Goal: Task Accomplishment & Management: Complete application form

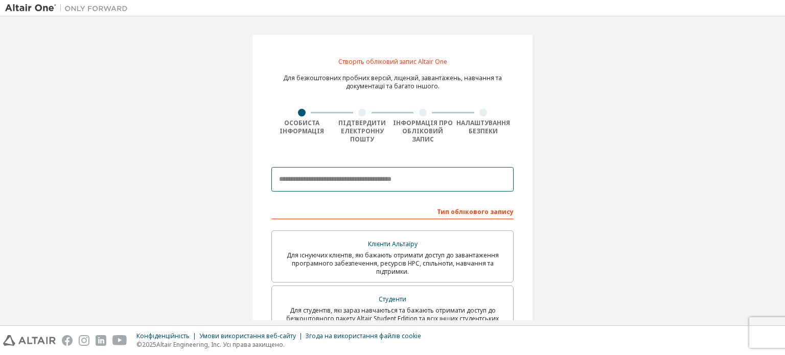
click at [341, 179] on input "email" at bounding box center [392, 179] width 242 height 25
type input "**********"
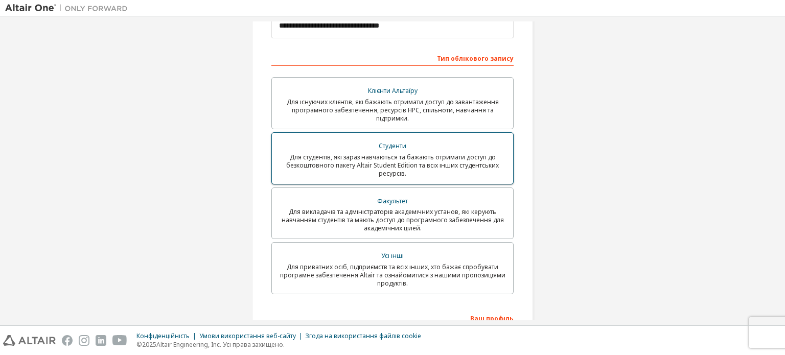
click at [453, 145] on div "Студенти" at bounding box center [392, 146] width 229 height 14
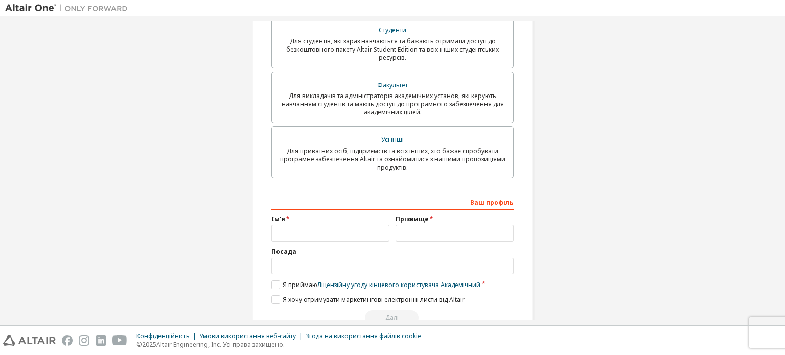
scroll to position [296, 0]
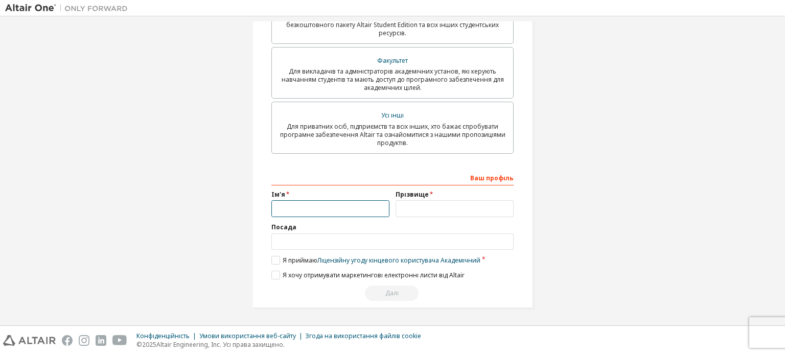
click at [344, 207] on input "text" at bounding box center [330, 208] width 118 height 17
type input "*"
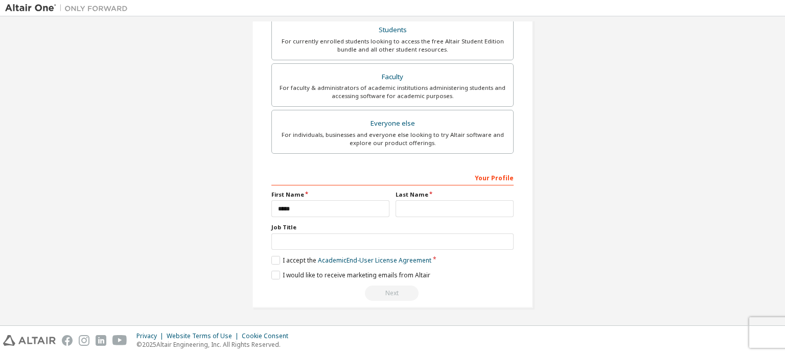
scroll to position [240, 0]
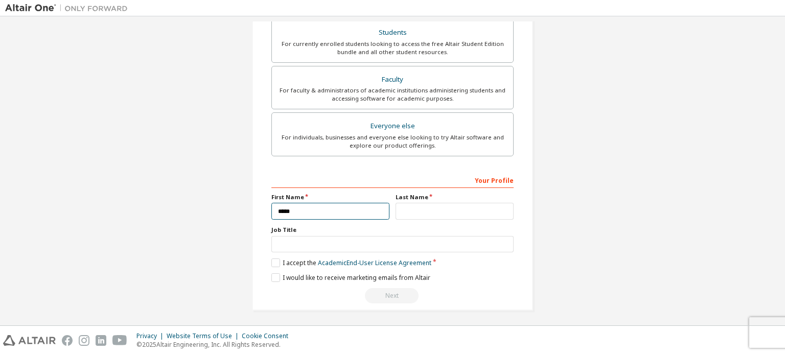
drag, startPoint x: 300, startPoint y: 208, endPoint x: 248, endPoint y: 215, distance: 52.0
click at [248, 215] on div "**********" at bounding box center [392, 52] width 305 height 541
type input "*****"
click at [530, 156] on div "**********" at bounding box center [392, 52] width 281 height 516
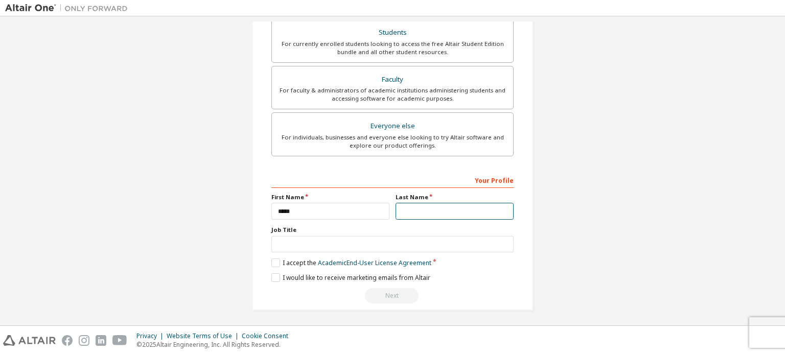
click at [423, 212] on input "text" at bounding box center [454, 211] width 118 height 17
click at [420, 207] on input "***" at bounding box center [454, 211] width 118 height 17
type input "********"
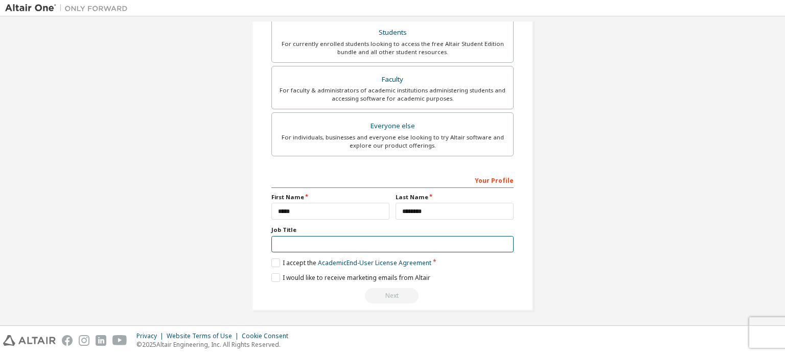
click at [330, 239] on input "text" at bounding box center [392, 244] width 242 height 17
type input "*******"
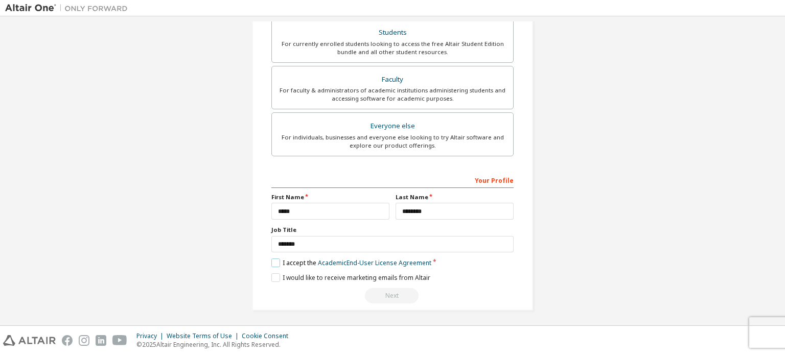
click at [271, 258] on label "I accept the Academic End-User License Agreement" at bounding box center [351, 262] width 160 height 9
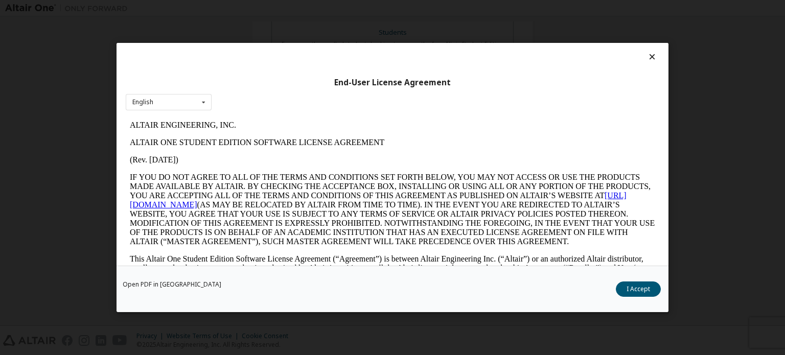
scroll to position [0, 0]
click at [184, 100] on div "English English" at bounding box center [169, 102] width 86 height 17
click at [173, 118] on div "English" at bounding box center [168, 118] width 85 height 16
drag, startPoint x: 335, startPoint y: 83, endPoint x: 445, endPoint y: 83, distance: 110.8
click at [445, 83] on div "End-User License Agreement" at bounding box center [392, 83] width 533 height 10
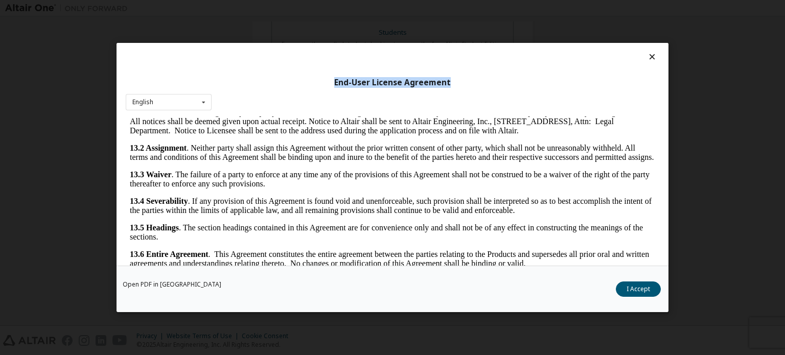
scroll to position [1714, 0]
click at [645, 293] on button "I Accept" at bounding box center [637, 288] width 45 height 15
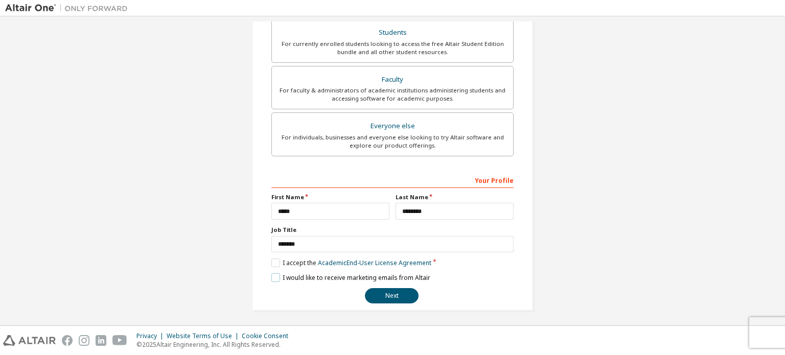
click at [272, 277] on label "I would like to receive marketing emails from Altair" at bounding box center [350, 277] width 159 height 9
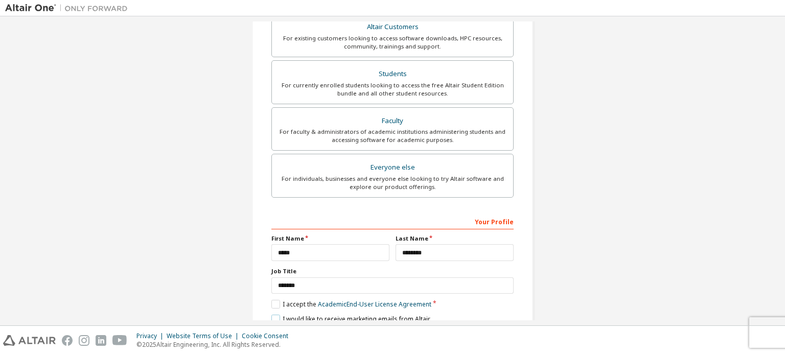
scroll to position [240, 0]
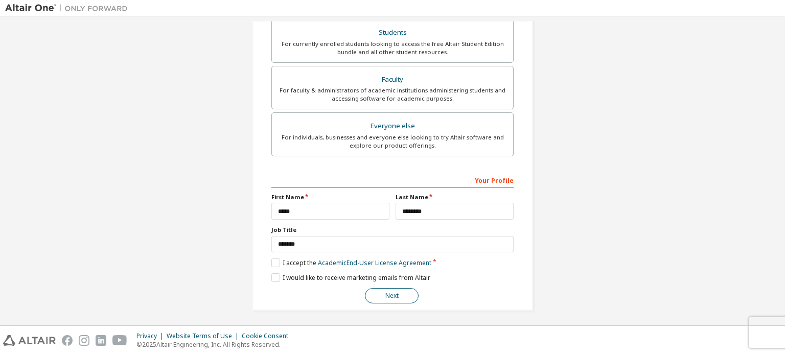
click at [386, 300] on button "Next" at bounding box center [392, 295] width 54 height 15
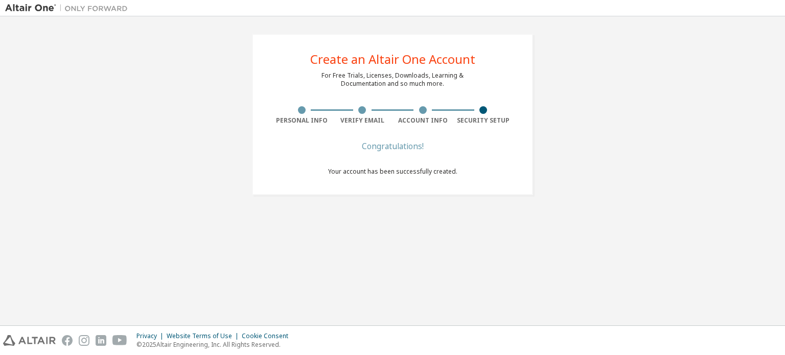
scroll to position [0, 0]
drag, startPoint x: 382, startPoint y: 174, endPoint x: 462, endPoint y: 173, distance: 79.7
click at [462, 173] on div "Create an Altair One Account For Free Trials, Licenses, Downloads, Learning & D…" at bounding box center [392, 114] width 281 height 161
click at [396, 146] on div "Congratulations!" at bounding box center [392, 146] width 129 height 6
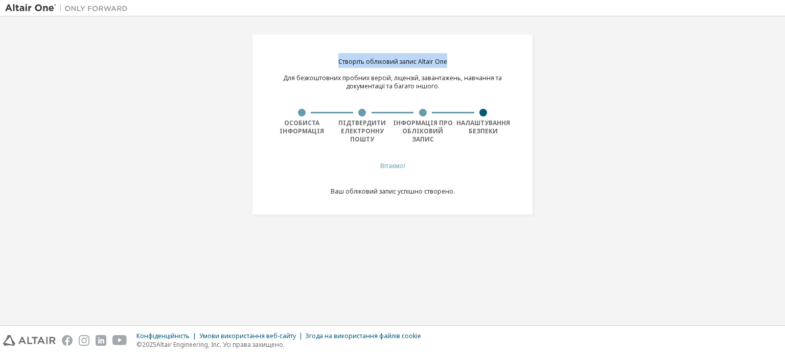
drag, startPoint x: 356, startPoint y: 59, endPoint x: 458, endPoint y: 60, distance: 102.2
click at [458, 60] on div "Створіть обліковий запис Altair One Для безкоштовних пробних версій, ліцензій, …" at bounding box center [392, 124] width 281 height 181
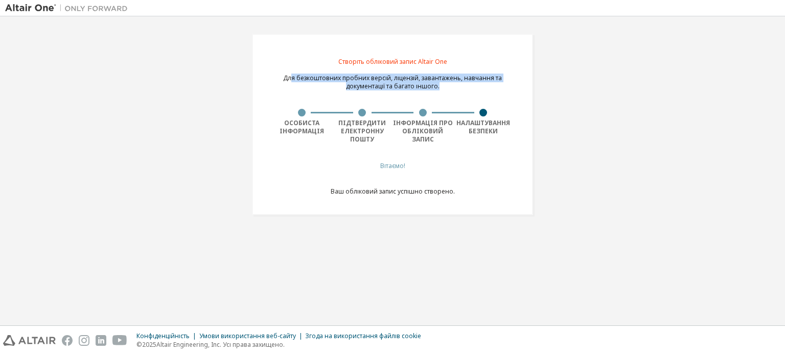
drag, startPoint x: 308, startPoint y: 78, endPoint x: 446, endPoint y: 83, distance: 138.5
click at [446, 83] on div "Для безкоштовних пробних версій, ліцензій, завантажень, навчання та документаці…" at bounding box center [392, 82] width 219 height 16
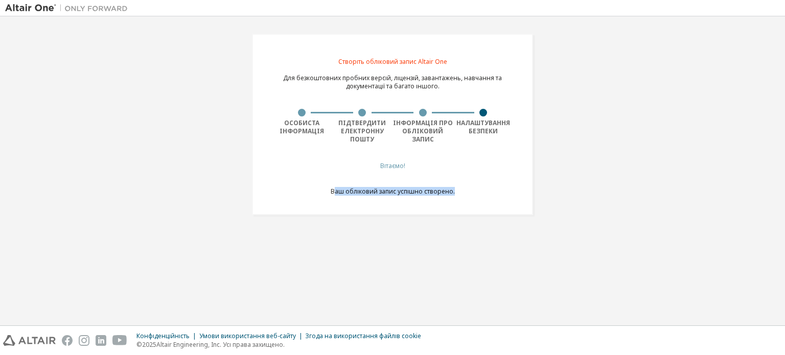
drag, startPoint x: 414, startPoint y: 190, endPoint x: 463, endPoint y: 189, distance: 49.5
click at [463, 189] on div "Створіть обліковий запис Altair One Для безкоштовних пробних версій, ліцензій, …" at bounding box center [392, 124] width 281 height 181
